Goal: Task Accomplishment & Management: Manage account settings

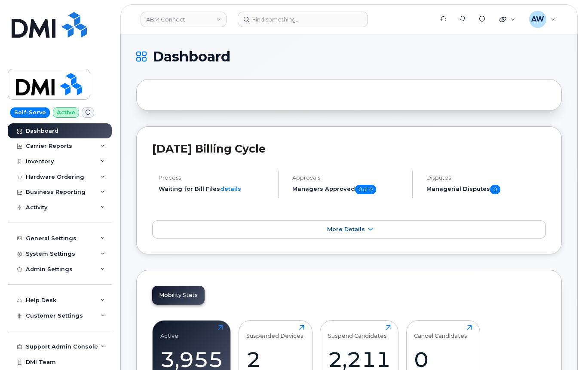
scroll to position [994, 0]
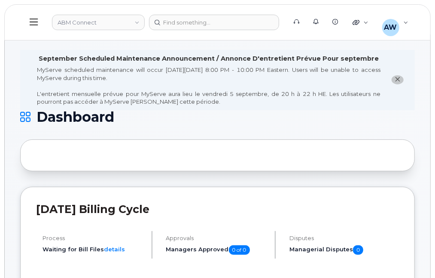
click at [90, 31] on header "ABM Connect Support Alerts Knowledge Base Quicklinks Suspend / Cancel Device Ch…" at bounding box center [217, 22] width 427 height 36
click at [88, 25] on link "ABM Connect" at bounding box center [98, 22] width 93 height 15
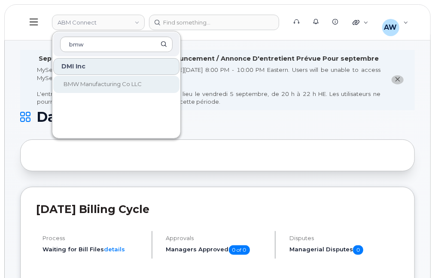
type input "bmw"
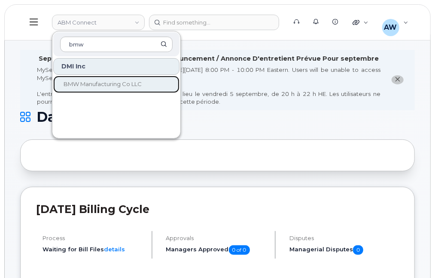
click at [101, 79] on link "BMW Manufacturing Co LLC" at bounding box center [116, 84] width 126 height 17
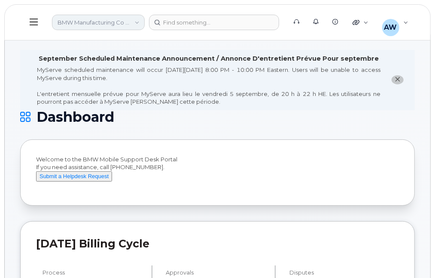
click at [86, 22] on link "BMW Manufacturing Co LLC" at bounding box center [98, 22] width 93 height 15
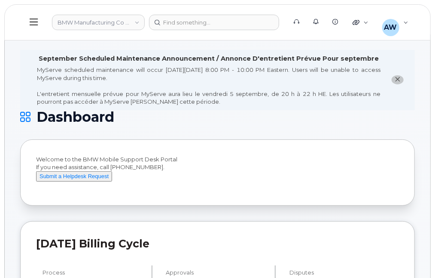
click at [28, 29] on button at bounding box center [33, 22] width 27 height 25
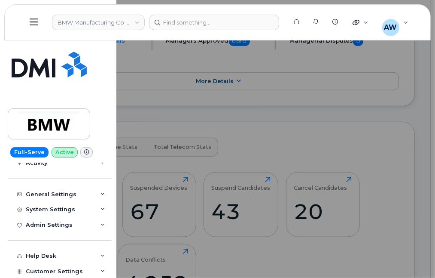
scroll to position [121, 0]
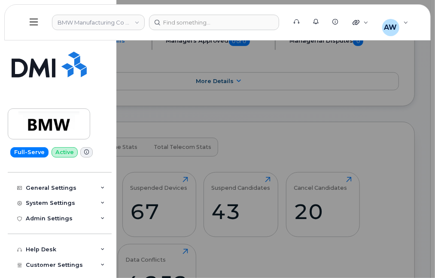
click at [110, 237] on div "Help Desk Roaming Data Block Dashboard Hardware Orders Repair Requests Change S…" at bounding box center [61, 241] width 106 height 31
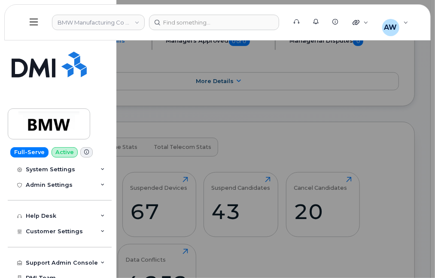
scroll to position [177, 0]
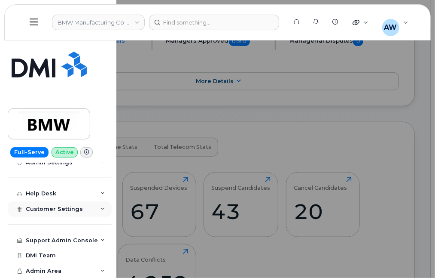
click at [95, 208] on div "Customer Settings" at bounding box center [60, 208] width 104 height 15
drag, startPoint x: 110, startPoint y: 216, endPoint x: 108, endPoint y: 232, distance: 16.5
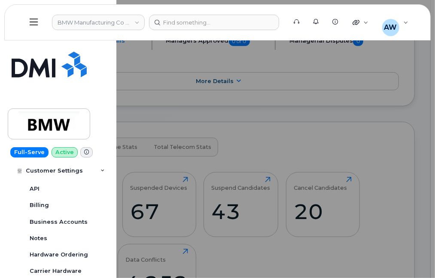
scroll to position [362, 0]
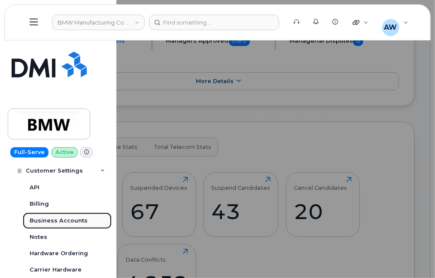
click at [84, 222] on link "Business Accounts" at bounding box center [67, 220] width 89 height 16
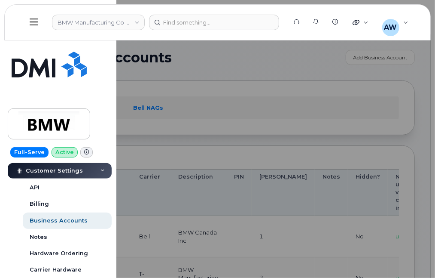
click at [209, 106] on div at bounding box center [217, 139] width 435 height 278
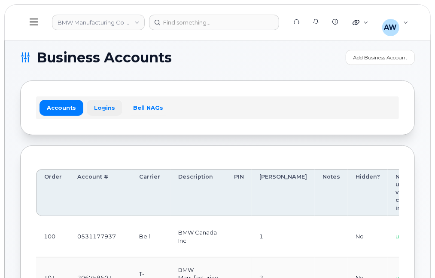
click at [95, 106] on link "Logins" at bounding box center [105, 107] width 36 height 15
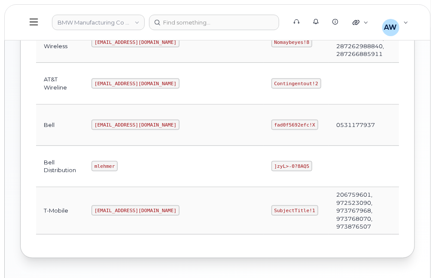
scroll to position [308, 0]
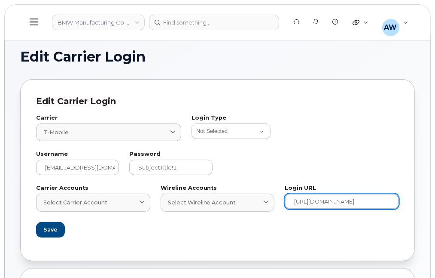
click at [325, 204] on input "https://enterprise.tmorders.com/portal/dashboard/index" at bounding box center [342, 200] width 114 height 15
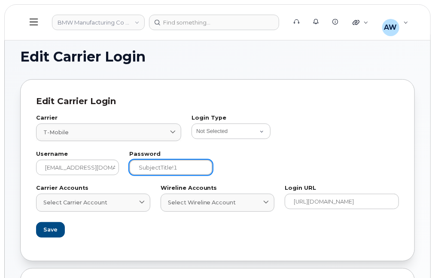
click at [184, 160] on input "SubjectTitle!1" at bounding box center [170, 166] width 83 height 15
